Goal: Task Accomplishment & Management: Manage account settings

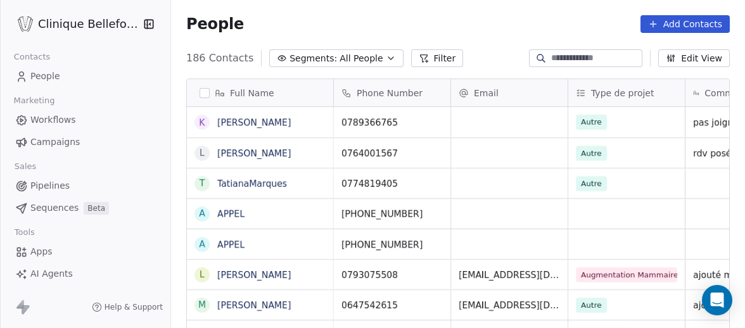
scroll to position [288, 574]
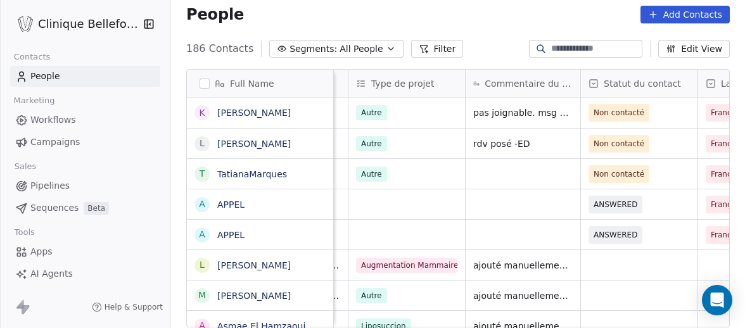
scroll to position [0, 220]
click at [491, 184] on div "grid" at bounding box center [522, 174] width 115 height 30
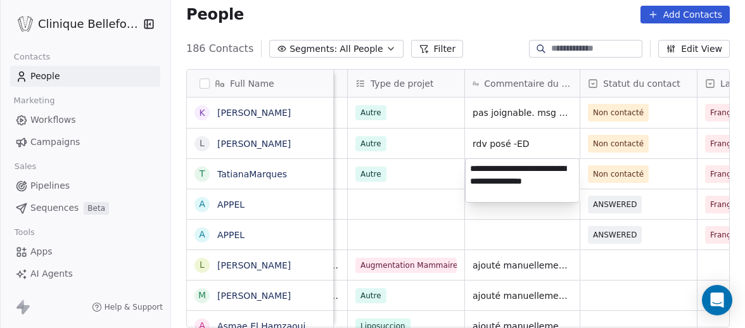
type textarea "**********"
click at [652, 172] on html "Clinique Bellefontaine Contacts People Marketing Workflows Campaigns Sales Pipe…" at bounding box center [372, 164] width 745 height 328
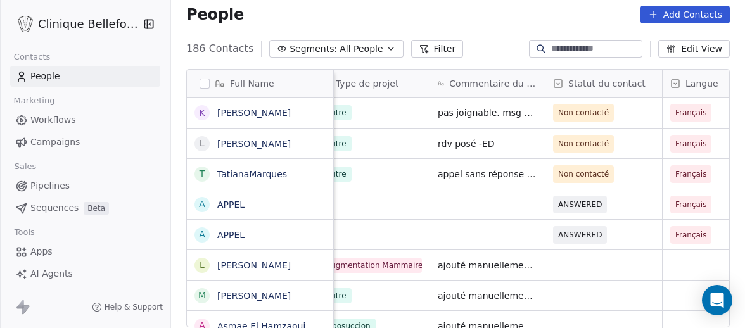
scroll to position [0, 259]
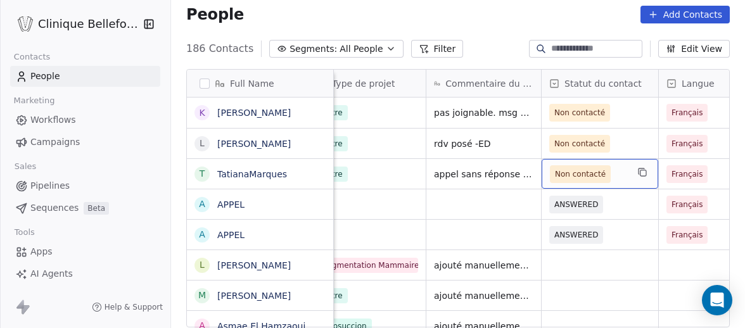
click at [577, 174] on span "Non contacté" at bounding box center [580, 174] width 51 height 13
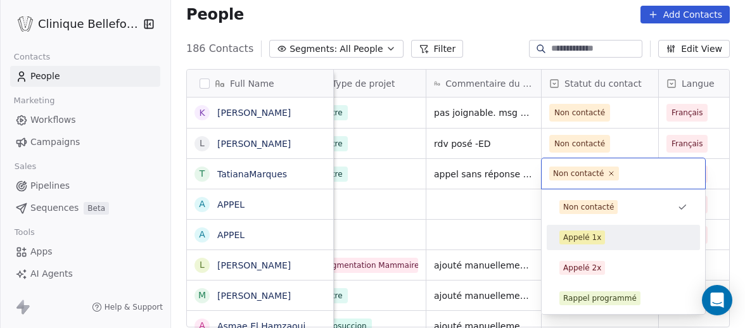
click at [591, 238] on div "Appelé 1x" at bounding box center [582, 237] width 38 height 11
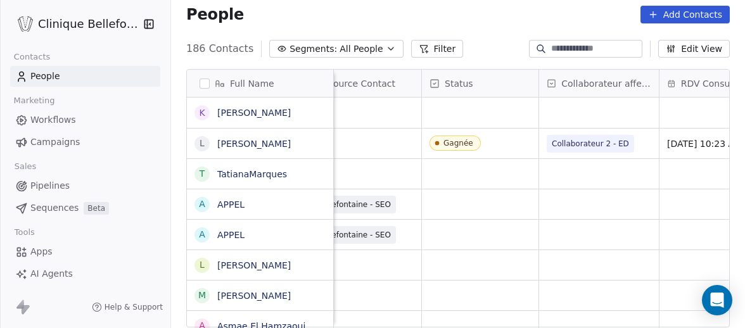
scroll to position [0, 850]
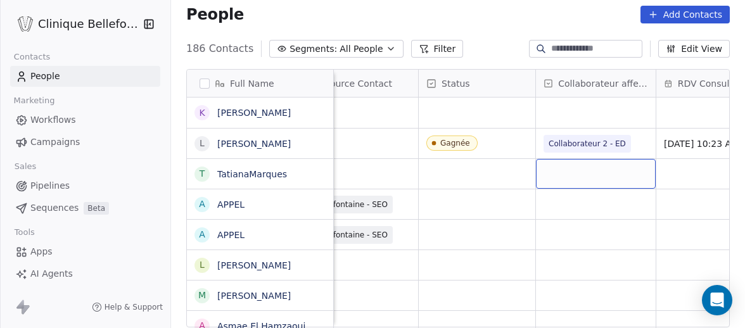
click at [609, 174] on div "grid" at bounding box center [596, 174] width 120 height 30
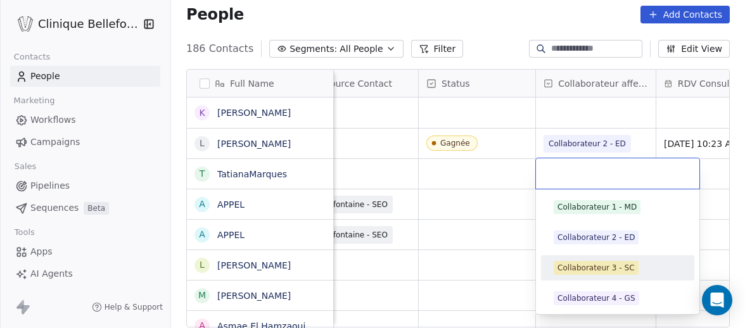
click at [597, 272] on div "Collaborateur 3 - SC" at bounding box center [595, 267] width 77 height 11
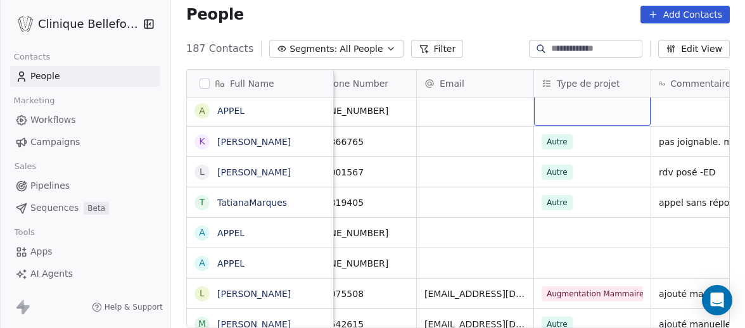
scroll to position [0, 0]
